Goal: Task Accomplishment & Management: Manage account settings

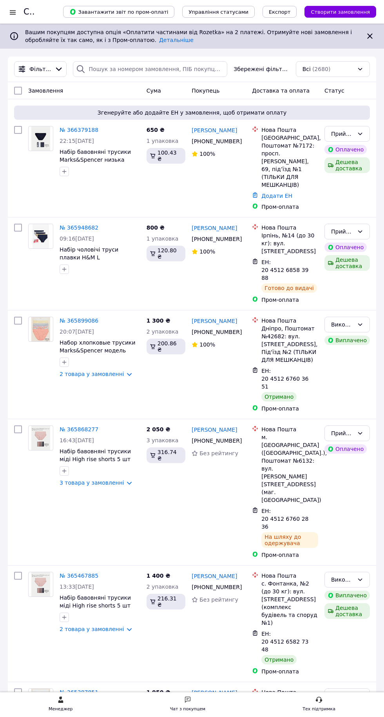
click at [13, 12] on div at bounding box center [13, 12] width 10 height 8
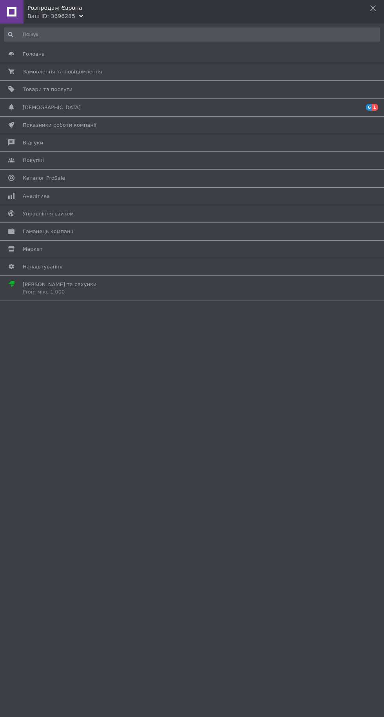
click at [300, 109] on span "[DEMOGRAPHIC_DATA]" at bounding box center [191, 107] width 336 height 7
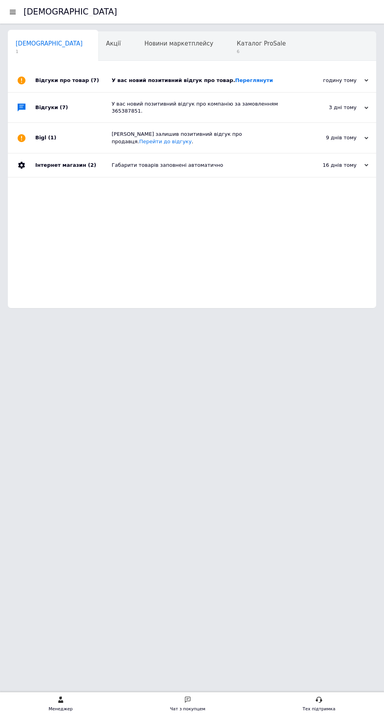
scroll to position [0, 4]
click at [348, 82] on div "годину тому" at bounding box center [329, 80] width 78 height 7
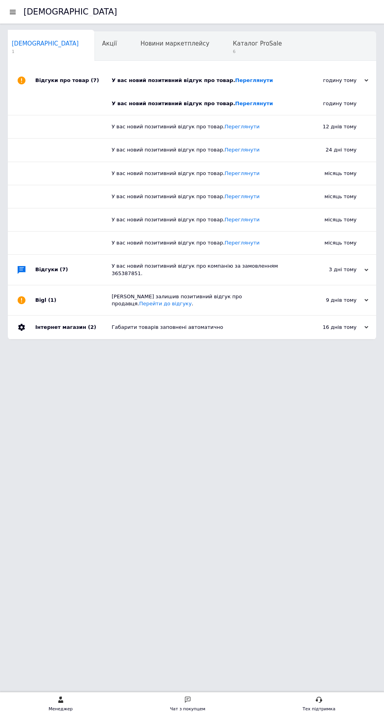
click at [236, 103] on link "Переглянути" at bounding box center [254, 103] width 38 height 6
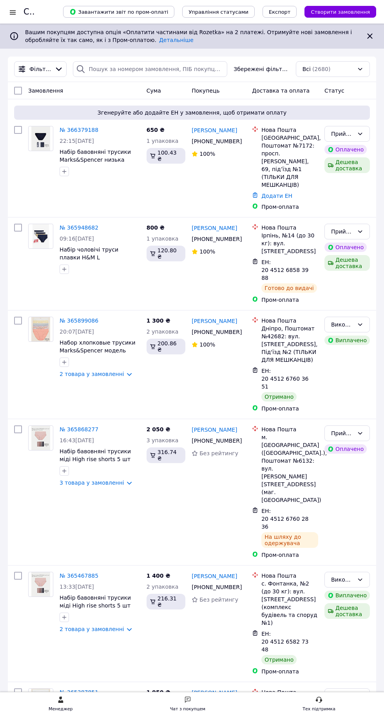
click at [12, 15] on div at bounding box center [13, 12] width 10 height 8
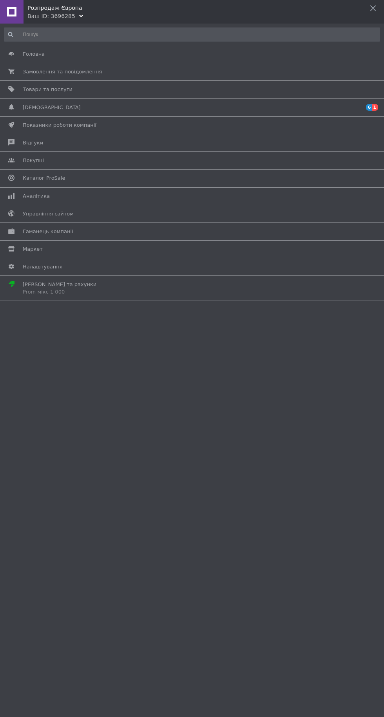
click at [192, 90] on span "Товари та послуги" at bounding box center [191, 89] width 336 height 7
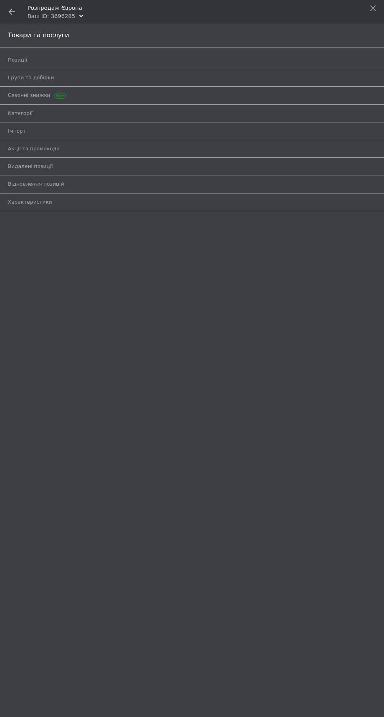
click at [235, 61] on span "Позиції" at bounding box center [183, 59] width 351 height 7
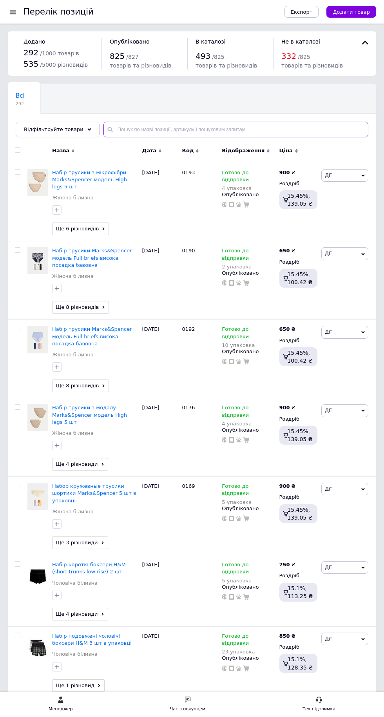
click at [228, 134] on input "text" at bounding box center [236, 130] width 265 height 16
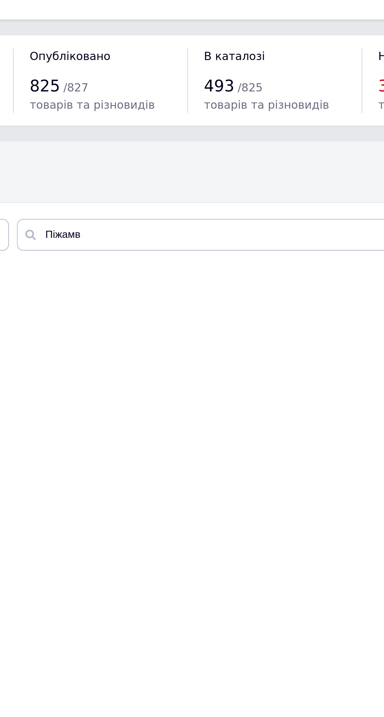
click at [275, 329] on div "Ми не знайшли таких продуктів Можливо, помилка в слові або у вас немає таких пр…" at bounding box center [192, 451] width 369 height 605
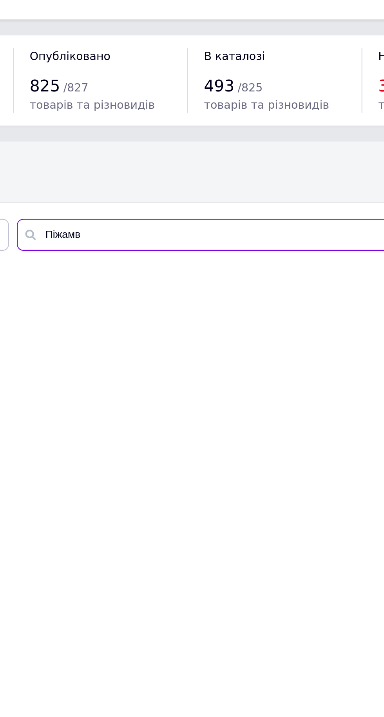
click at [222, 131] on input "Піжамв" at bounding box center [236, 130] width 265 height 16
type input "Піжам"
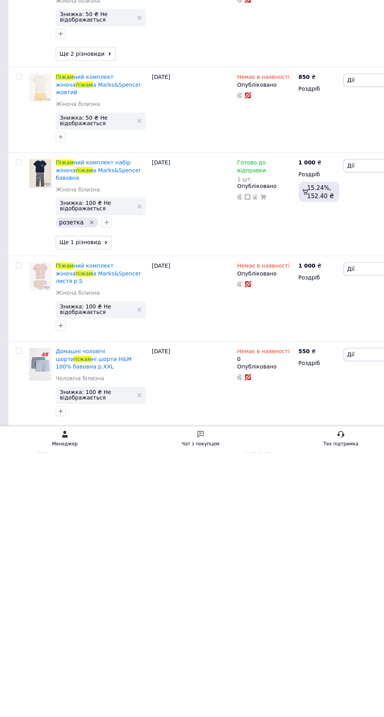
click at [101, 450] on span "а Marks&Spencer бавовна" at bounding box center [92, 456] width 80 height 13
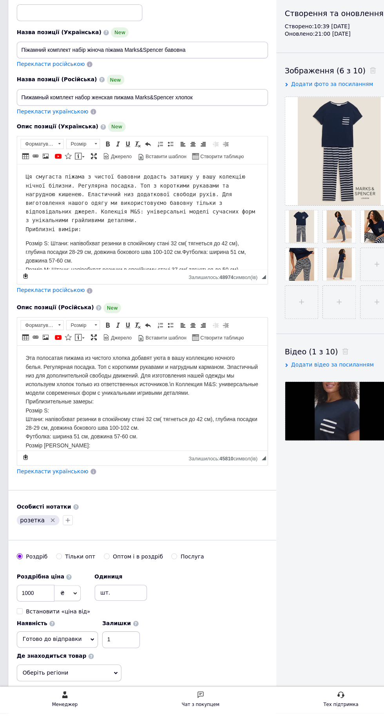
scroll to position [71, 0]
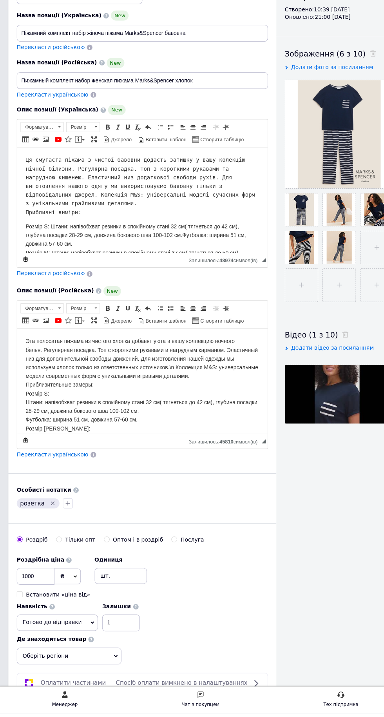
click at [88, 631] on icon at bounding box center [87, 632] width 4 height 2
click at [91, 643] on li "В наявності" at bounding box center [53, 648] width 75 height 11
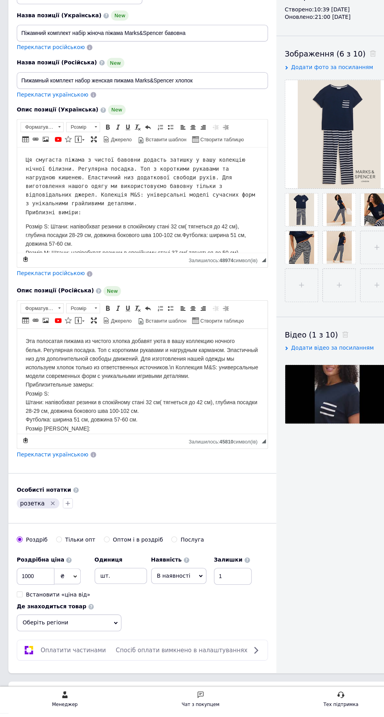
click at [187, 588] on icon at bounding box center [189, 589] width 4 height 2
click at [170, 617] on li "Під замовлення" at bounding box center [167, 622] width 51 height 11
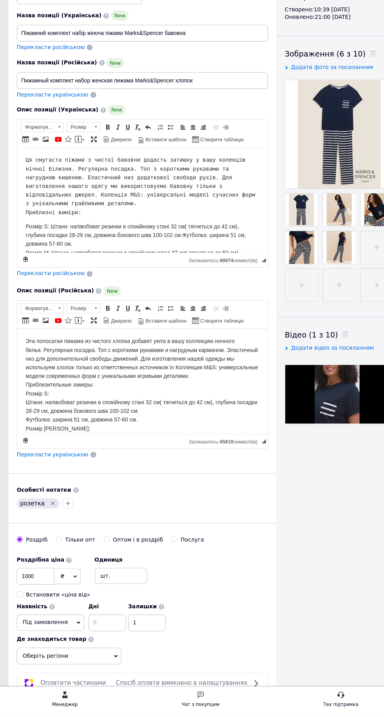
click at [72, 631] on icon at bounding box center [74, 632] width 4 height 2
click at [58, 654] on li "Немає в наявності" at bounding box center [47, 659] width 62 height 11
click at [125, 625] on input "1" at bounding box center [106, 633] width 35 height 16
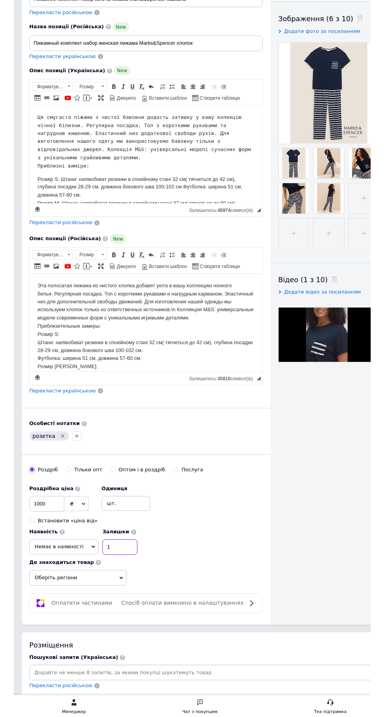
scroll to position [109, 0]
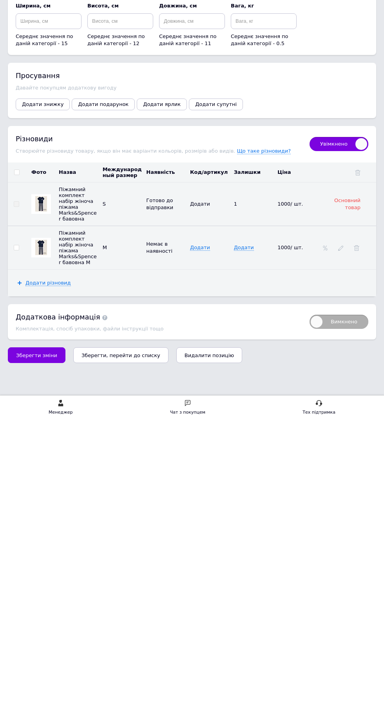
click at [39, 651] on span "Зберегти зміни" at bounding box center [36, 652] width 41 height 6
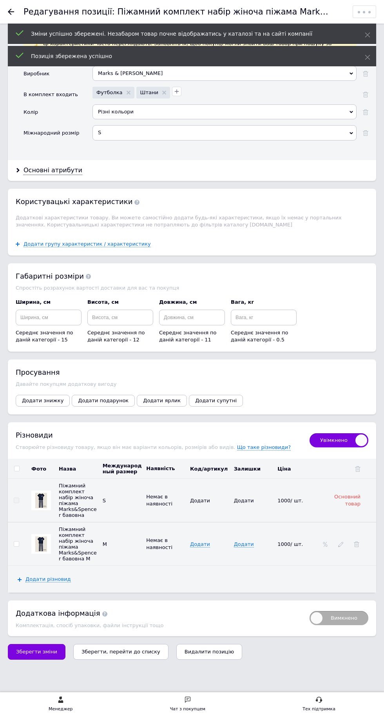
scroll to position [1298, 0]
click at [21, 657] on button "Зберегти зміни" at bounding box center [37, 652] width 58 height 16
click at [38, 654] on span "Зберегти зміни" at bounding box center [36, 651] width 41 height 6
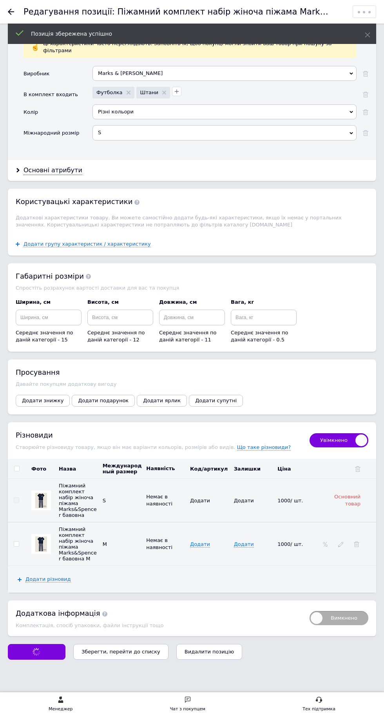
scroll to position [1286, 0]
